Goal: Information Seeking & Learning: Learn about a topic

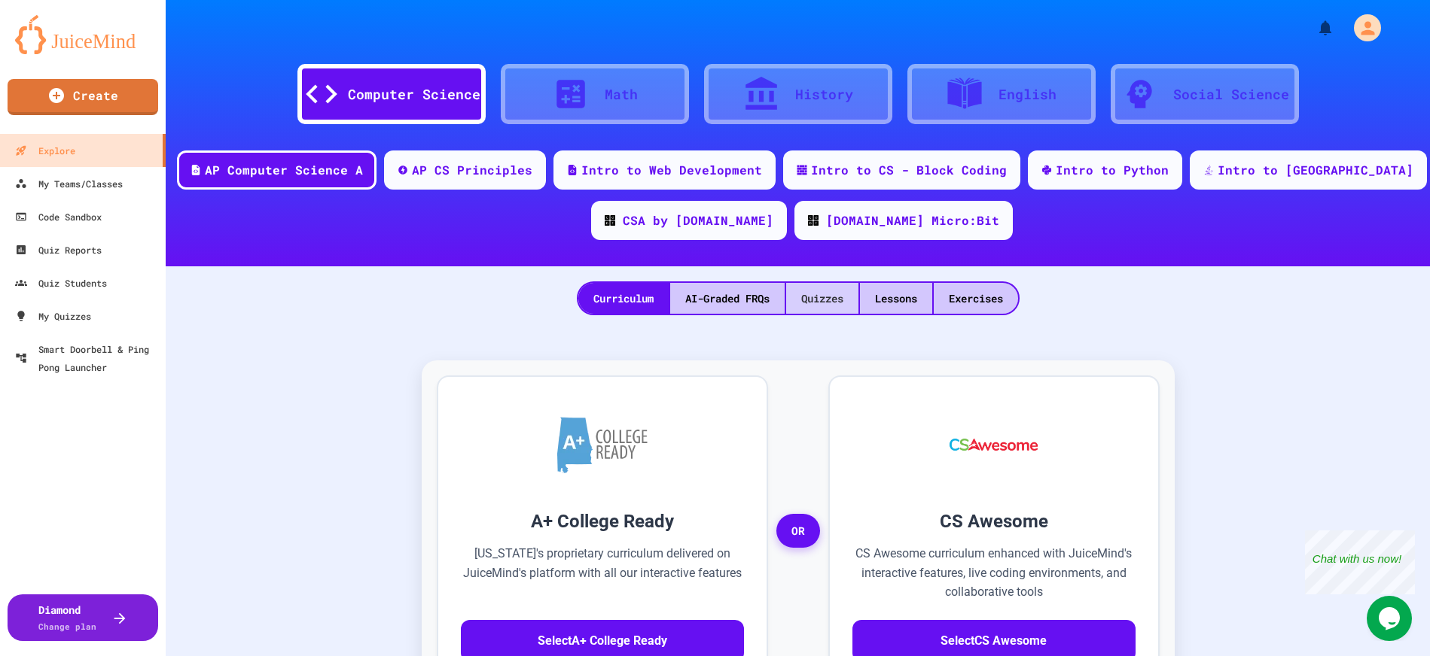
click at [824, 304] on div "Quizzes" at bounding box center [822, 298] width 72 height 31
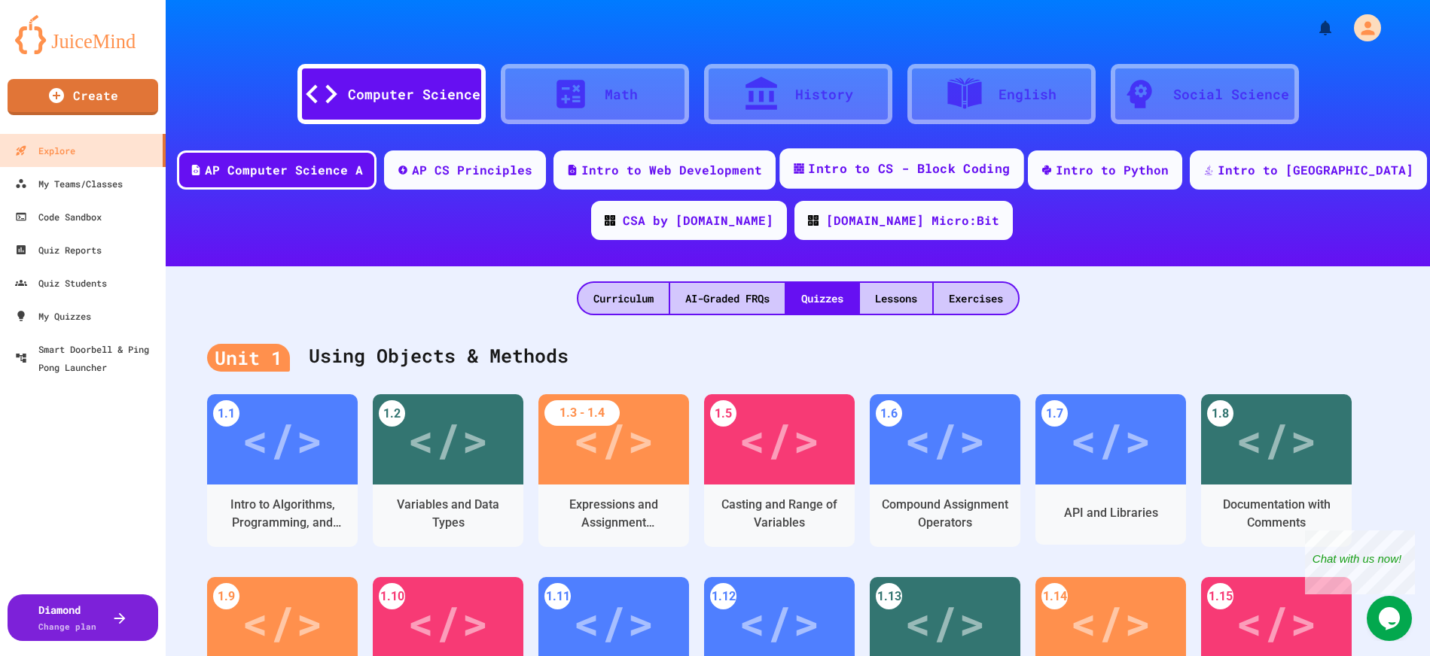
click at [943, 169] on div "Intro to CS - Block Coding" at bounding box center [909, 169] width 202 height 19
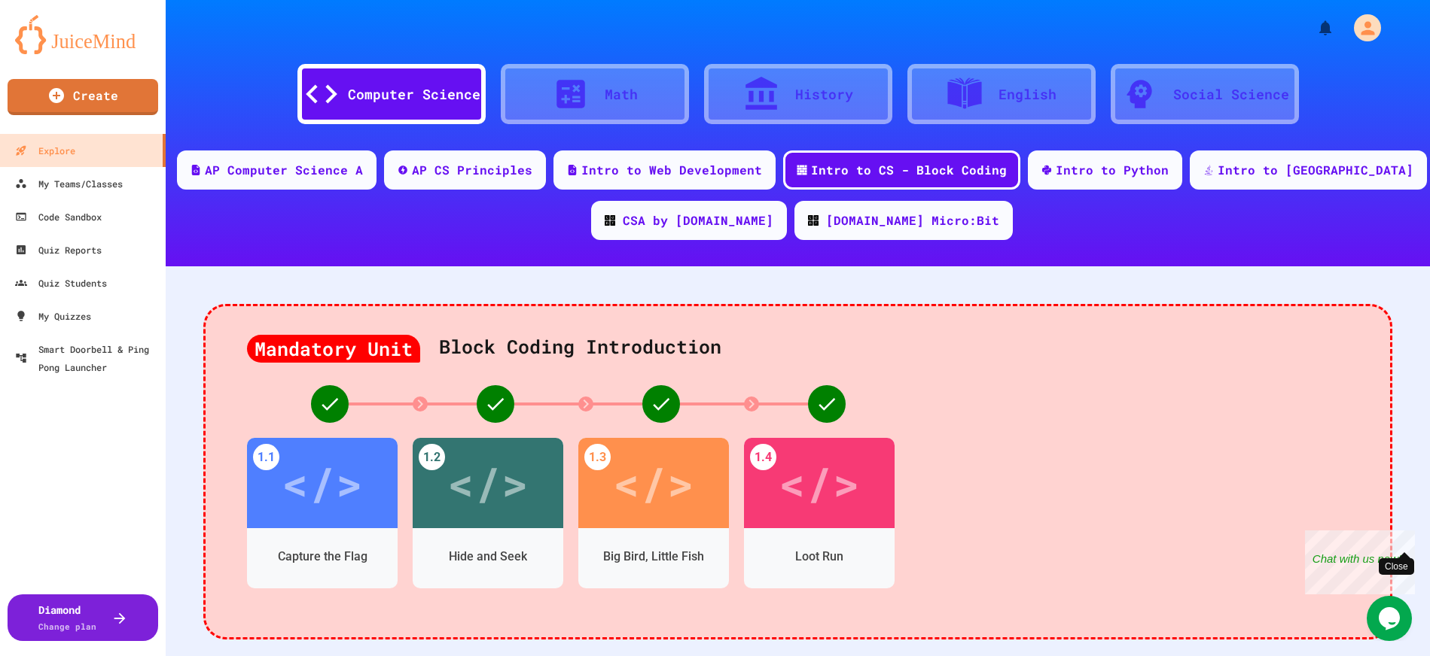
click at [1406, 541] on div "Close" at bounding box center [1403, 540] width 19 height 19
